Goal: Use online tool/utility: Utilize a website feature to perform a specific function

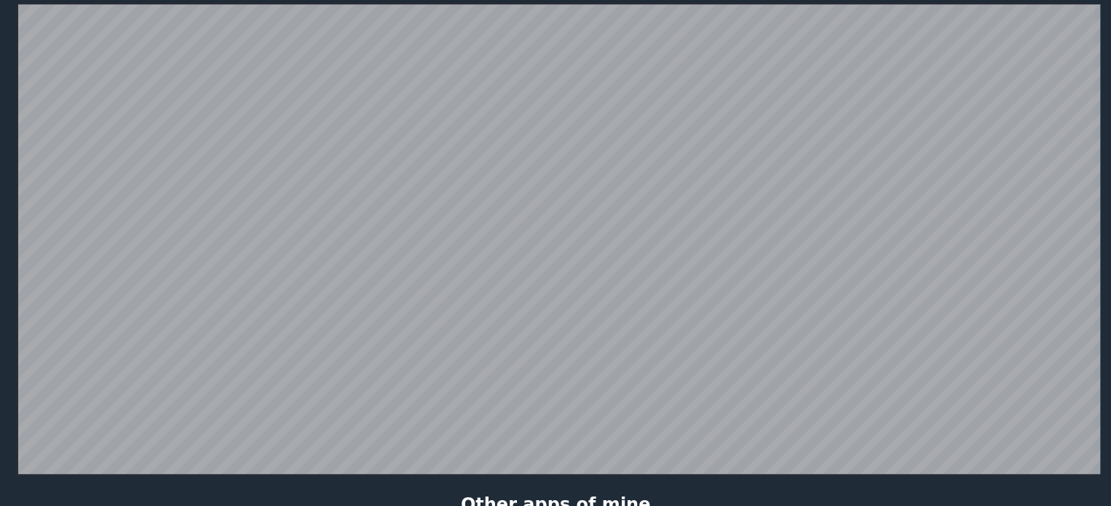
scroll to position [282, 0]
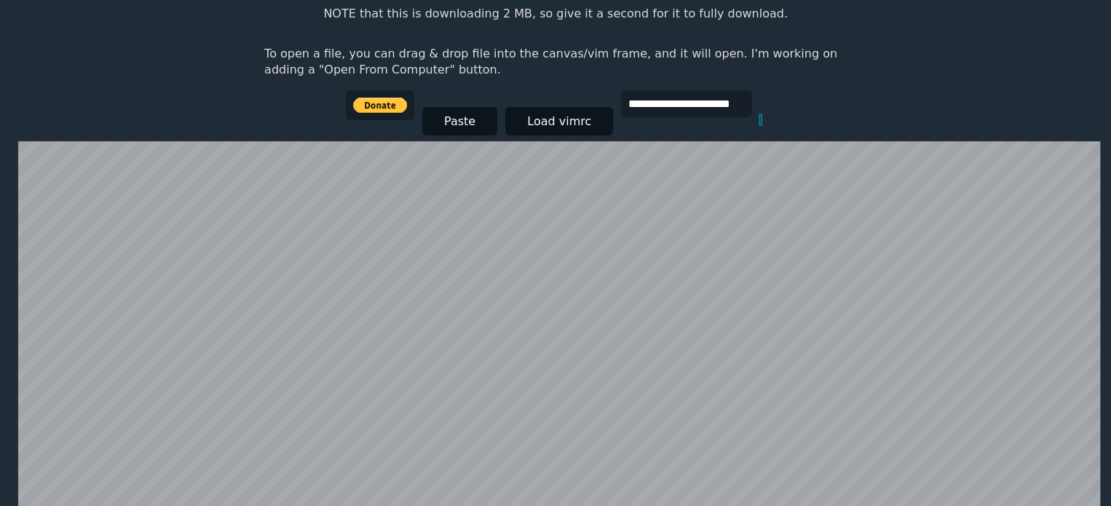
scroll to position [176, 0]
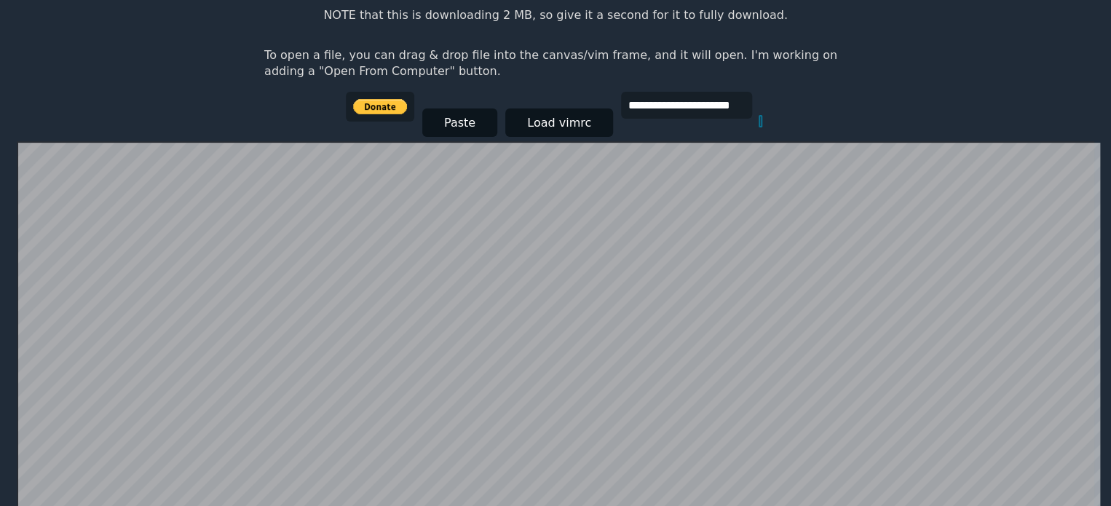
type input "**"
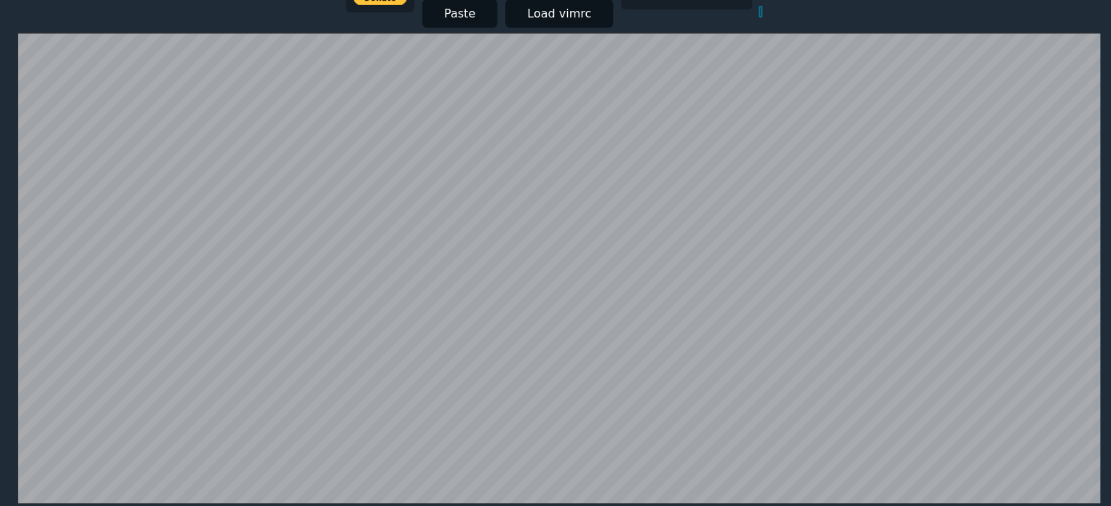
scroll to position [282, 0]
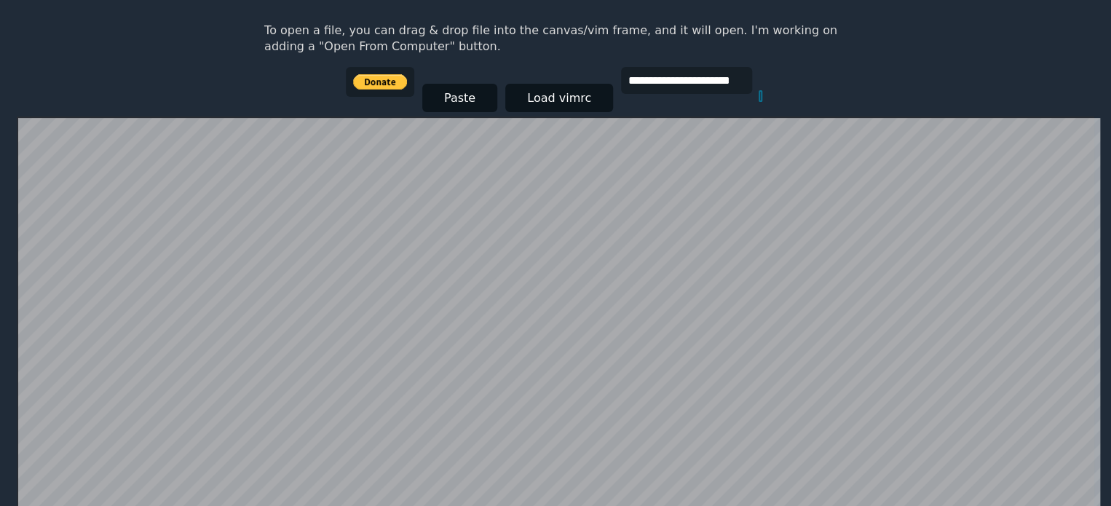
scroll to position [201, 0]
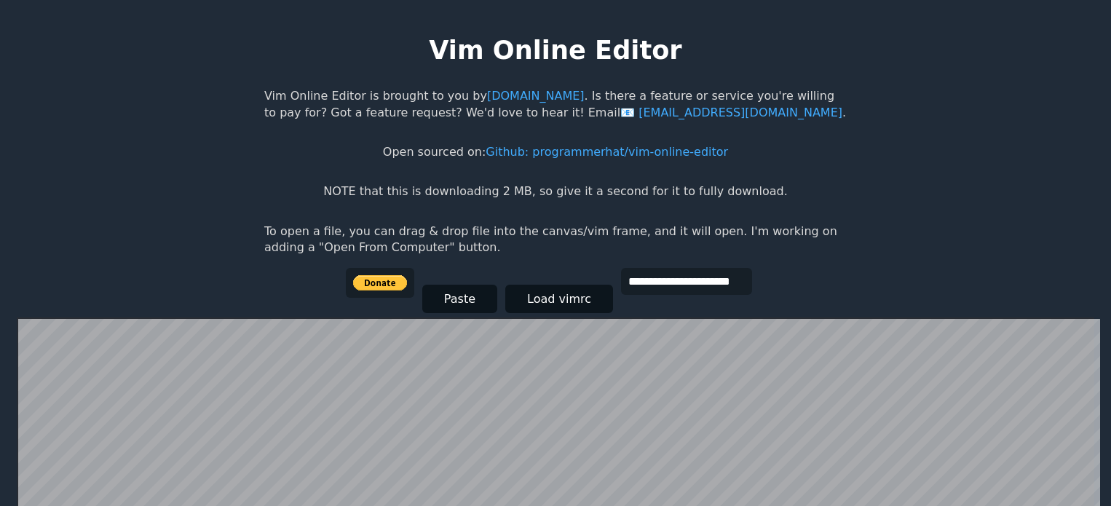
scroll to position [201, 0]
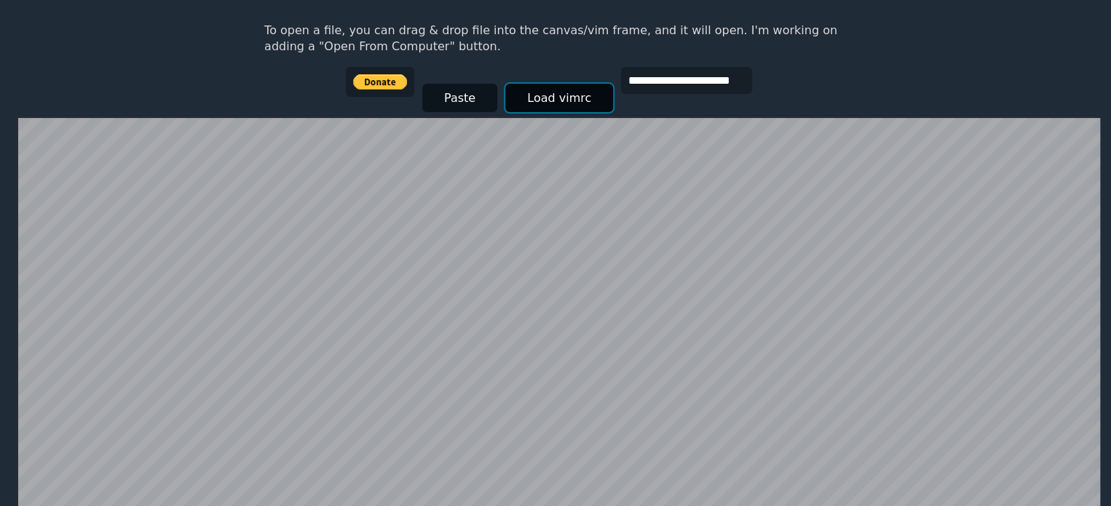
click at [574, 100] on button "Load vimrc" at bounding box center [559, 98] width 108 height 28
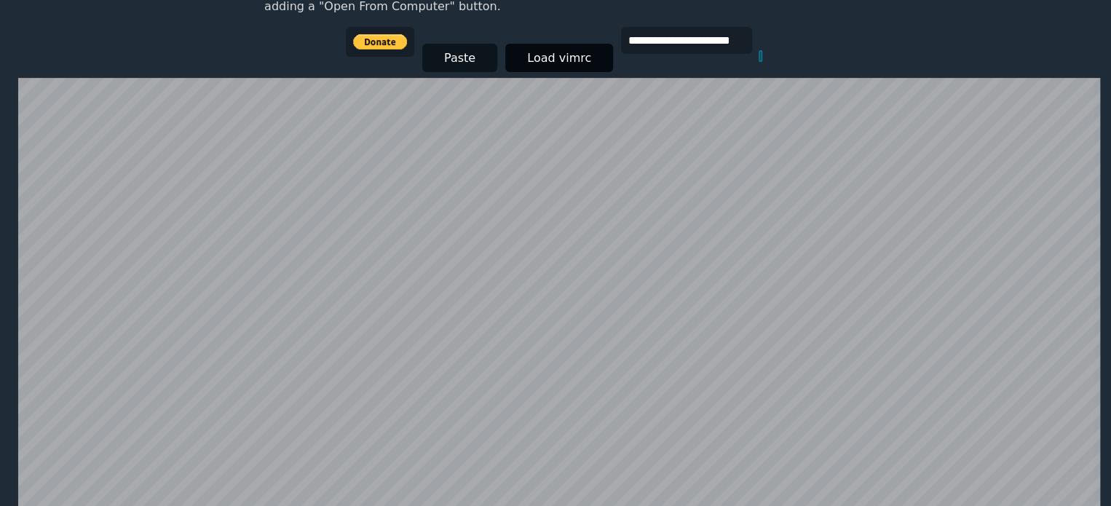
scroll to position [240, 0]
click at [699, 50] on input "**********" at bounding box center [686, 41] width 131 height 27
click at [454, 50] on button "Paste" at bounding box center [459, 58] width 75 height 28
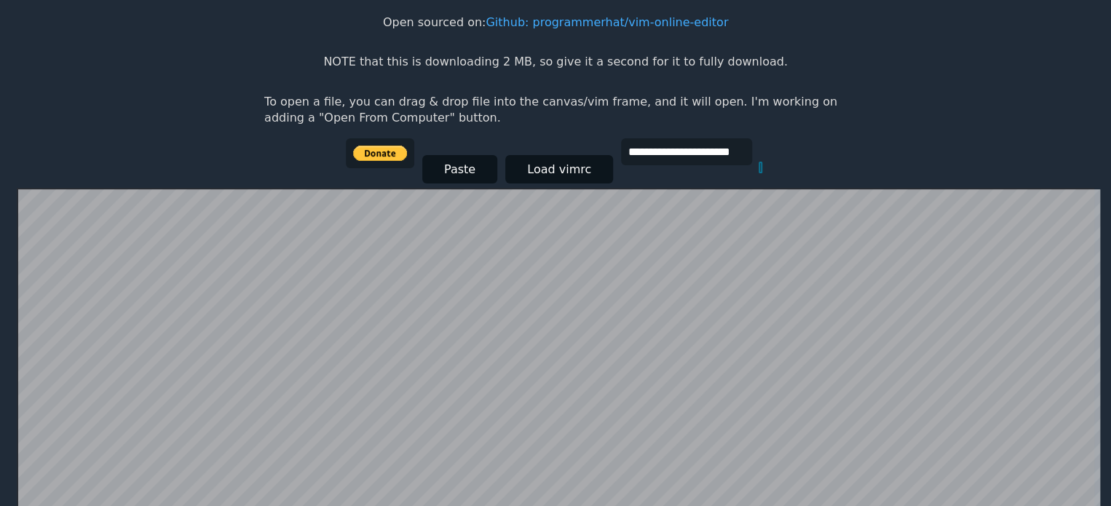
scroll to position [128, 0]
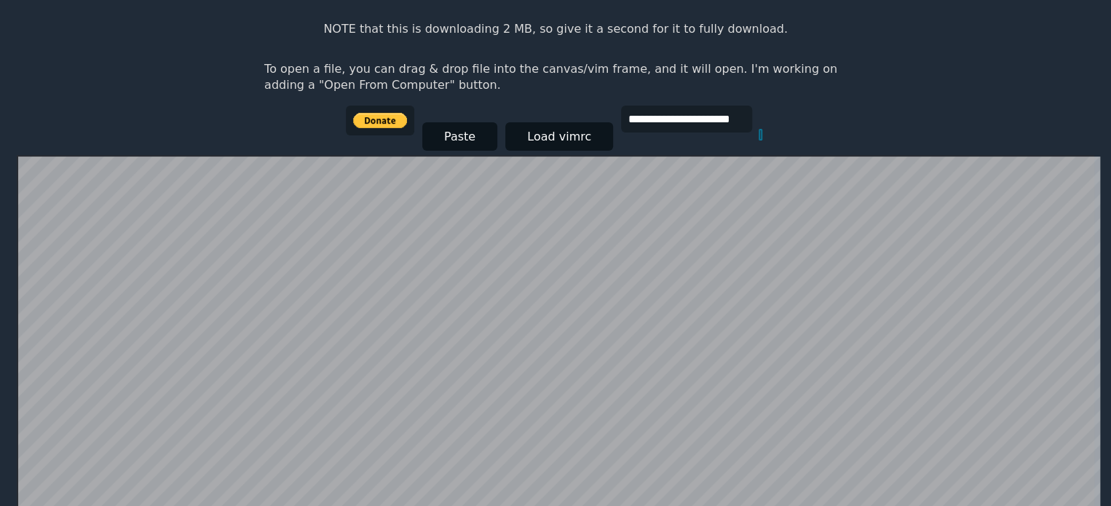
scroll to position [282, 0]
